Goal: Information Seeking & Learning: Learn about a topic

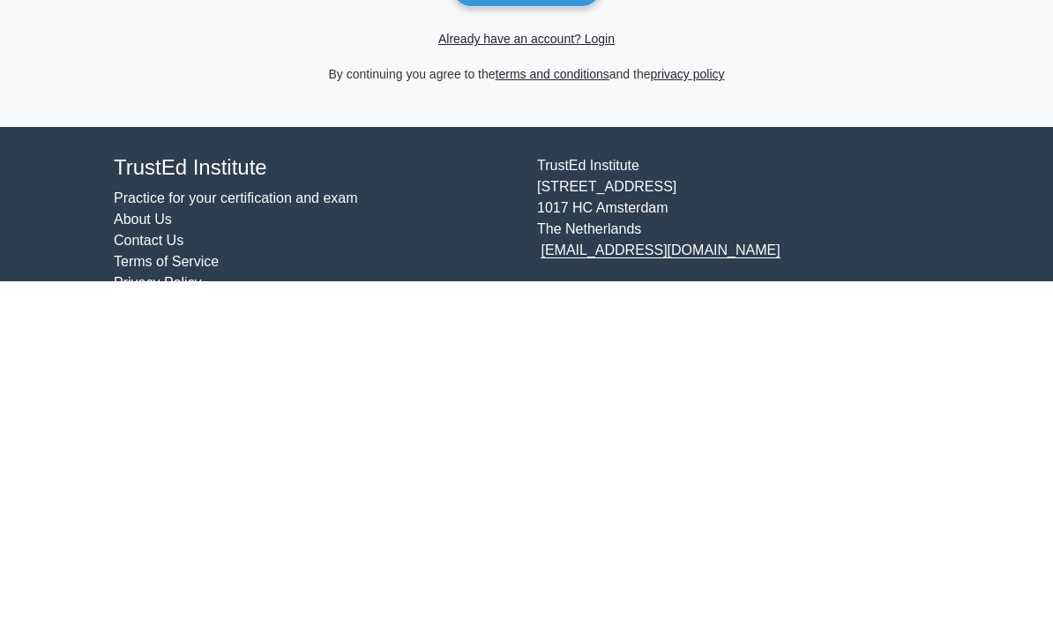
click at [595, 378] on link "Already have an account? Login" at bounding box center [526, 385] width 176 height 14
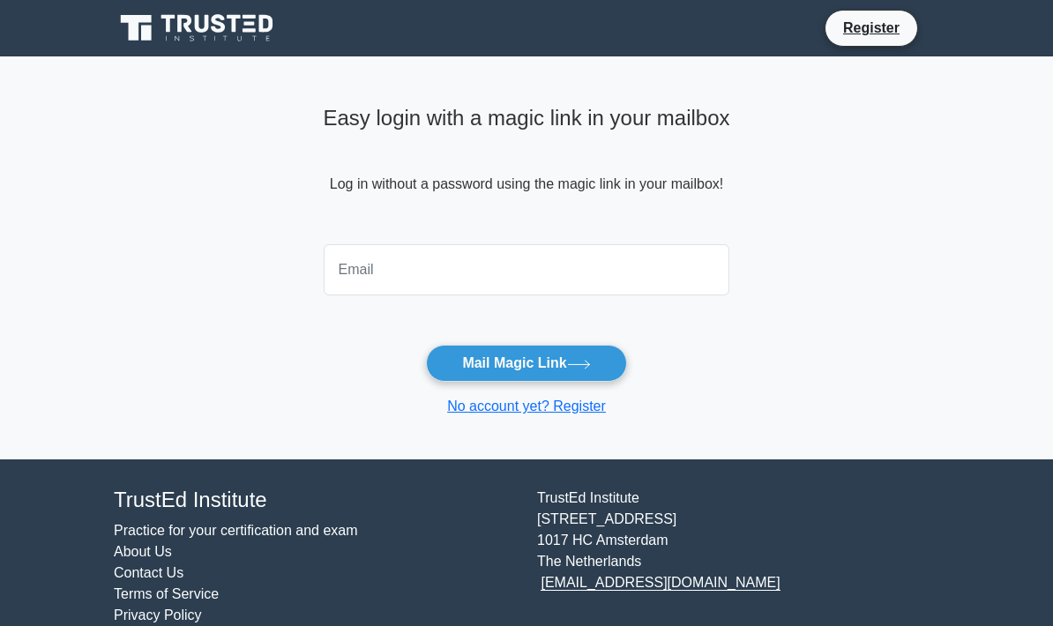
click at [540, 271] on input "email" at bounding box center [527, 269] width 407 height 51
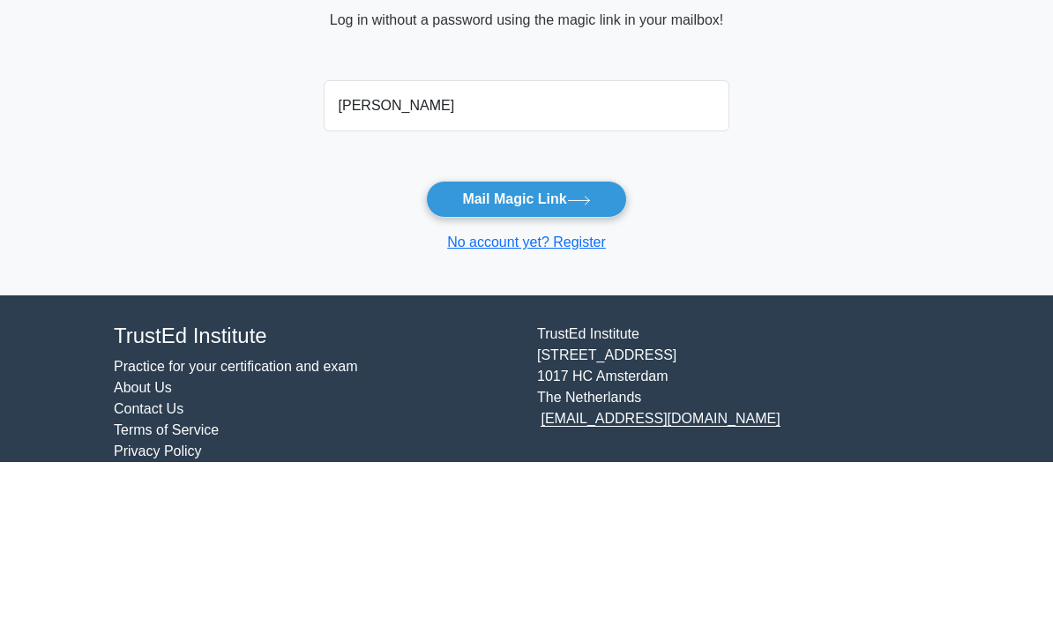
type input "saravanaprabhura@gmail.com"
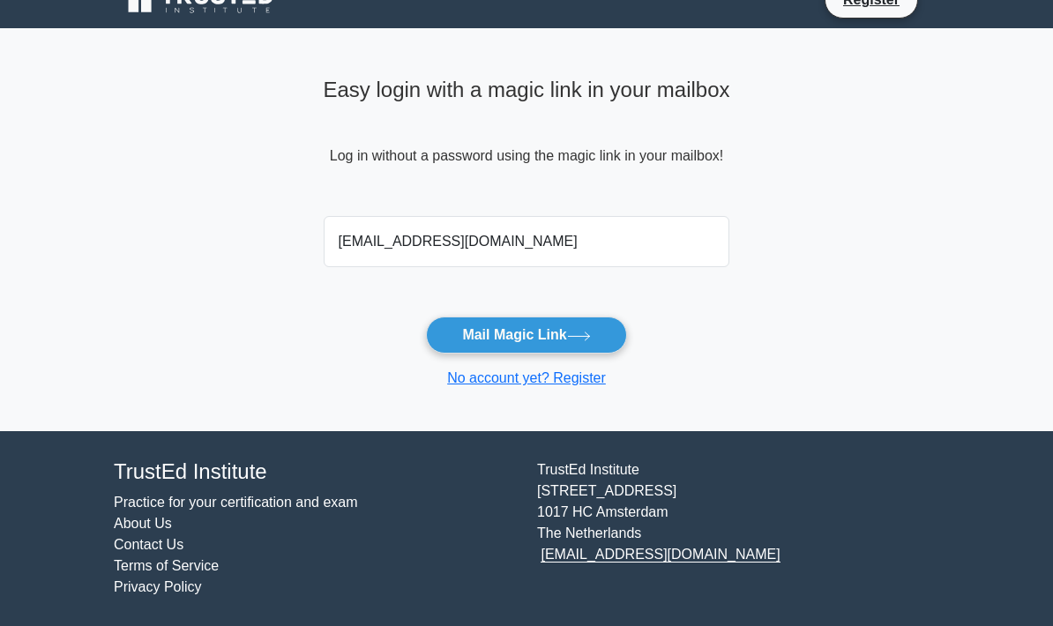
click at [587, 332] on icon at bounding box center [579, 337] width 24 height 10
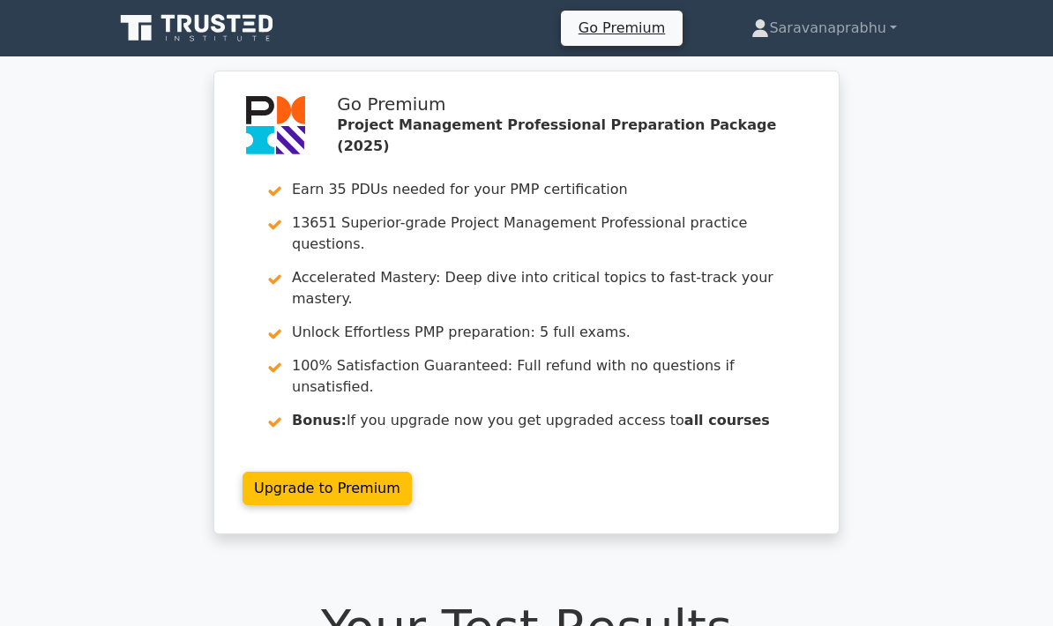
click at [836, 20] on link "Saravanaprabhu" at bounding box center [824, 28] width 230 height 35
click at [780, 67] on link "Profile" at bounding box center [779, 70] width 139 height 28
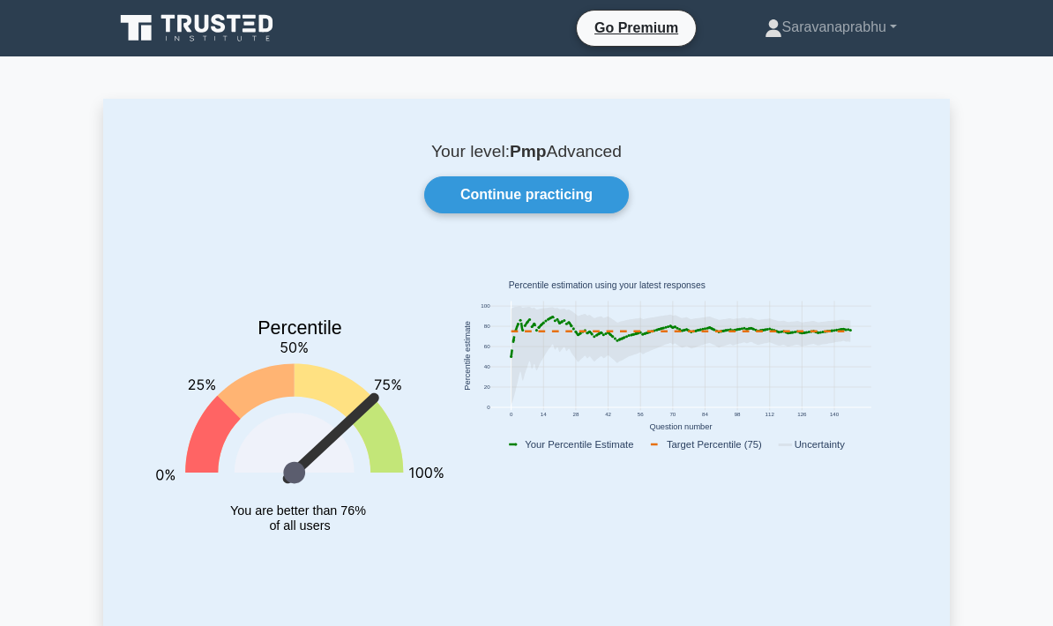
click at [606, 189] on link "Continue practicing" at bounding box center [526, 194] width 205 height 37
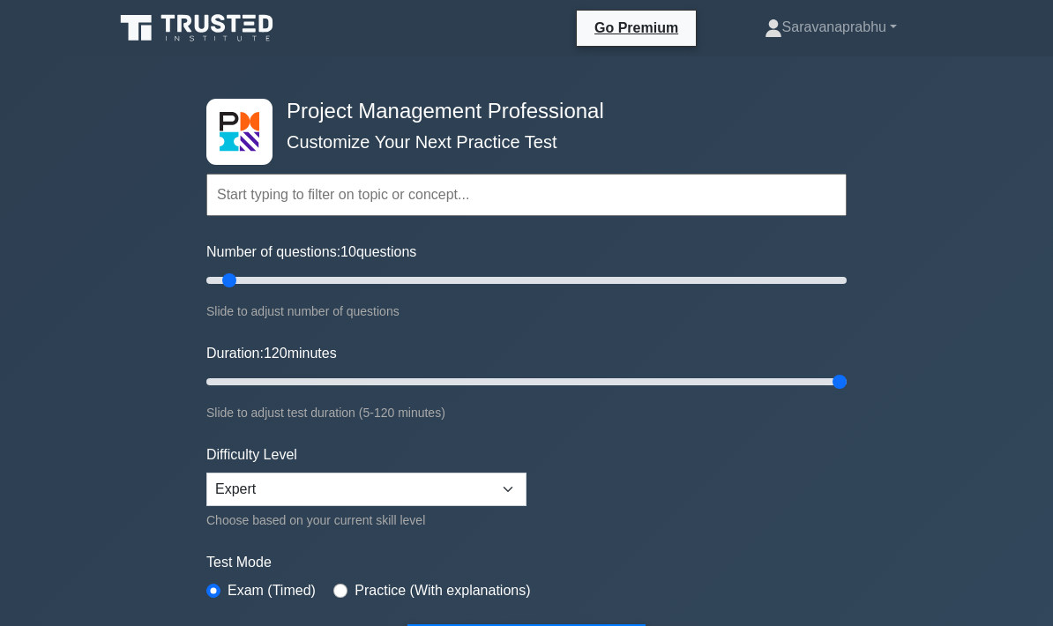
type input "120"
click at [459, 288] on input "Number of questions: 80 questions" at bounding box center [526, 280] width 641 height 21
type input "60"
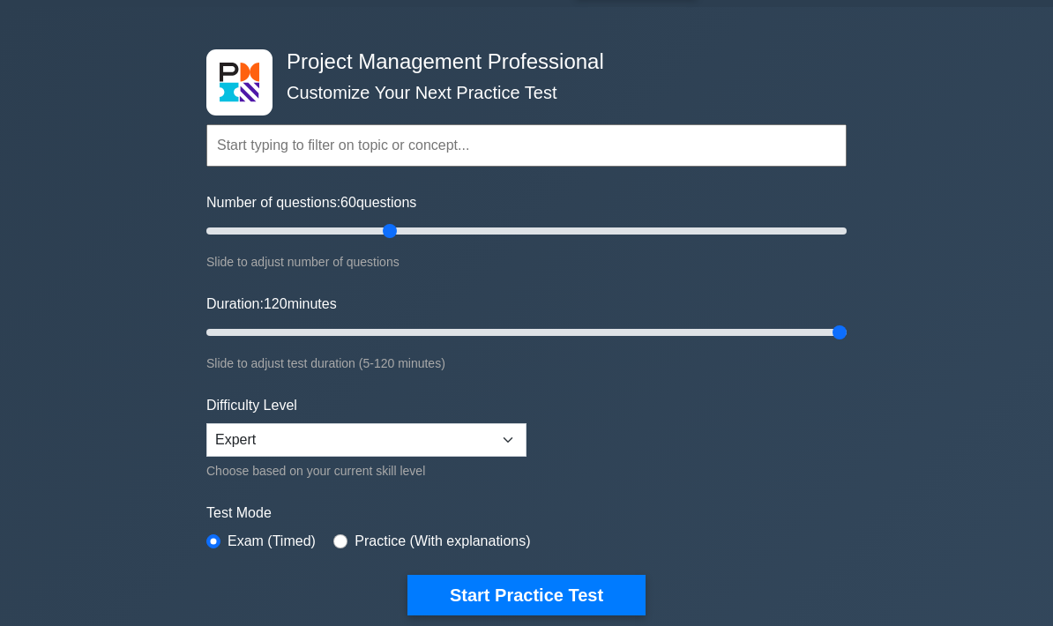
scroll to position [50, 0]
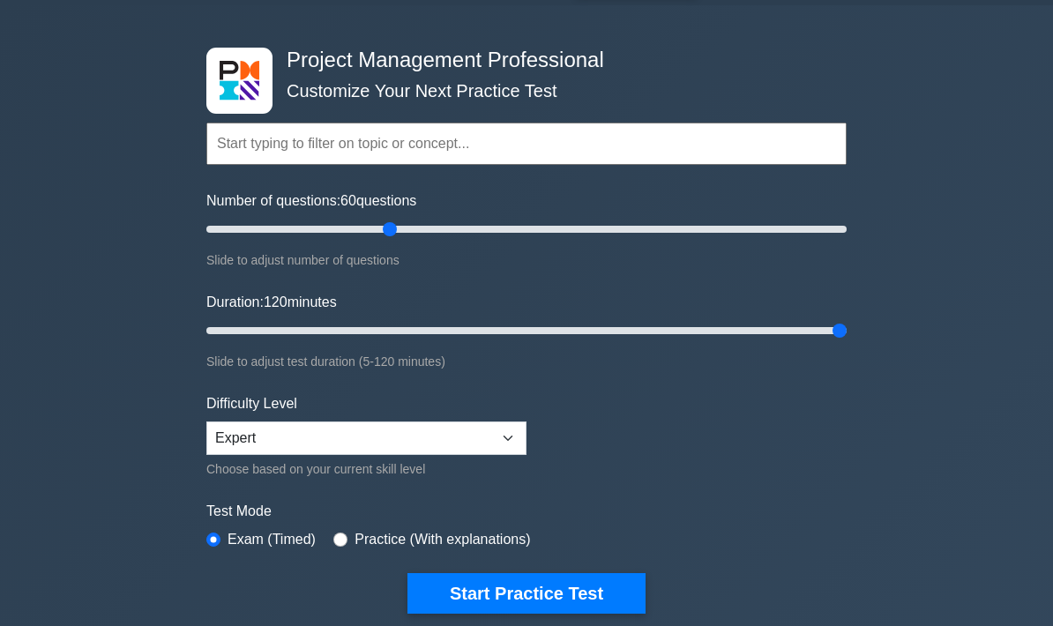
click at [606, 591] on button "Start Practice Test" at bounding box center [527, 594] width 238 height 41
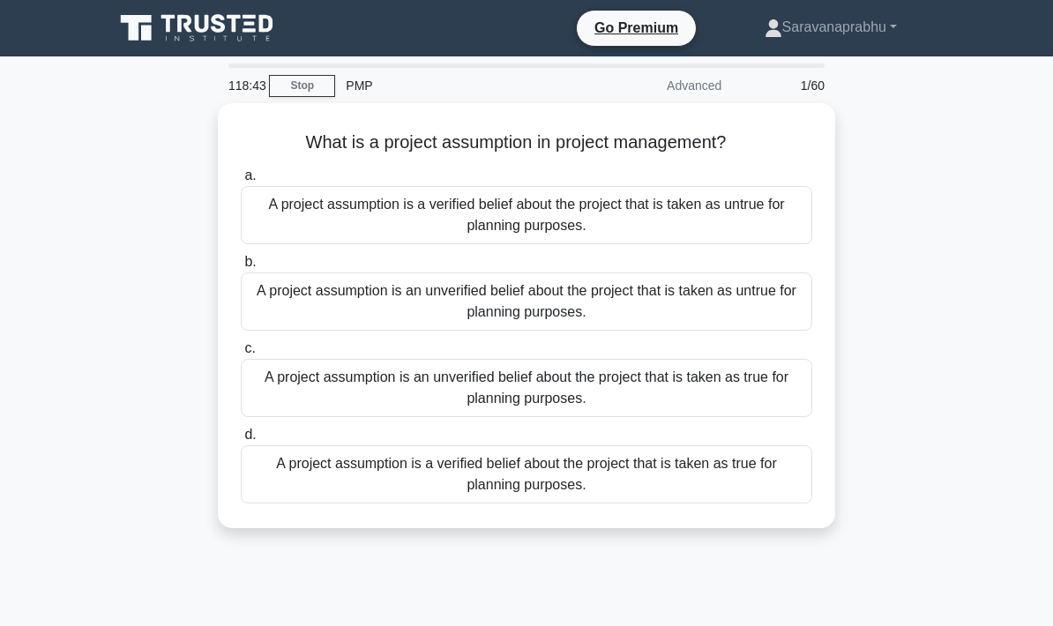
click at [678, 385] on div "A project assumption is an unverified belief about the project that is taken as…" at bounding box center [527, 388] width 572 height 58
click at [241, 355] on input "c. A project assumption is an unverified belief about the project that is taken…" at bounding box center [241, 348] width 0 height 11
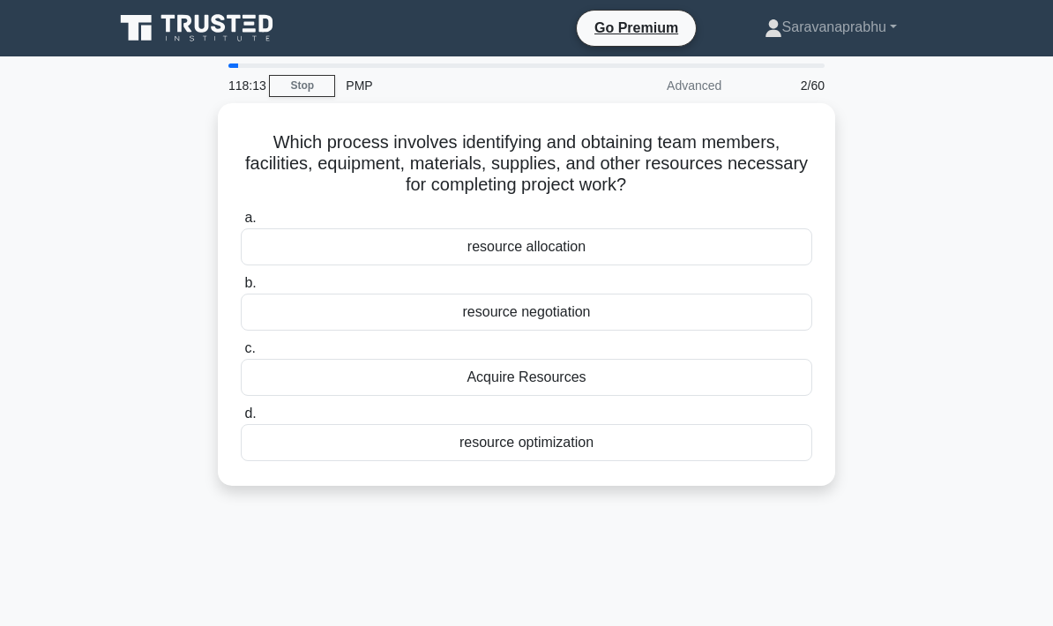
click at [699, 364] on div "Acquire Resources" at bounding box center [527, 377] width 572 height 37
click at [241, 355] on input "c. Acquire Resources" at bounding box center [241, 348] width 0 height 11
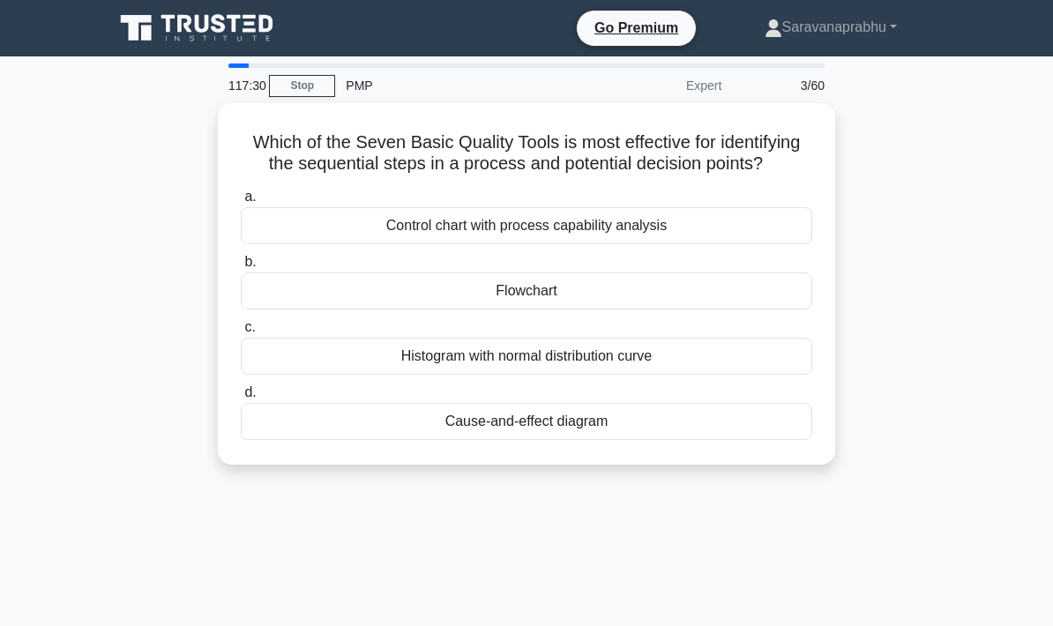
click at [672, 302] on div "Flowchart" at bounding box center [527, 291] width 572 height 37
click at [241, 268] on input "b. Flowchart" at bounding box center [241, 262] width 0 height 11
